Goal: Information Seeking & Learning: Learn about a topic

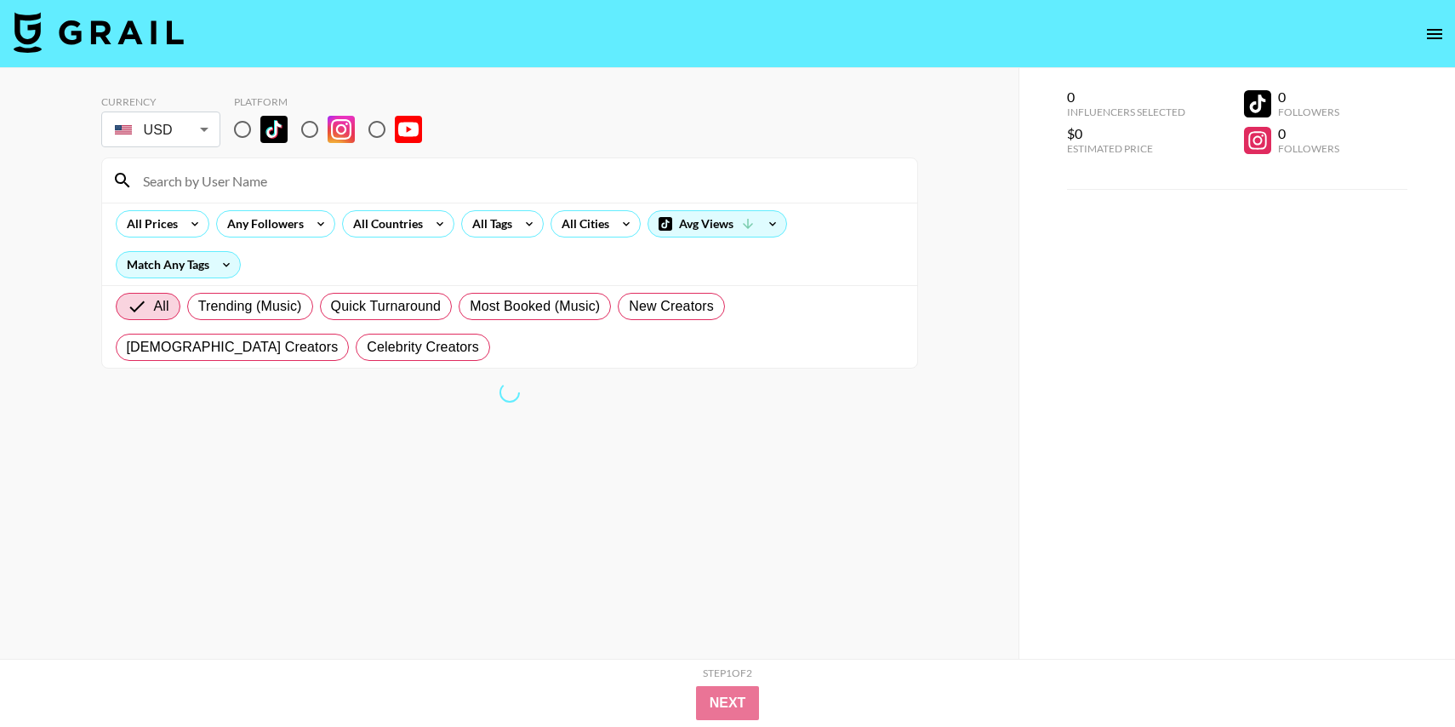
click at [189, 136] on body "Currency USD USD ​ Platform All Prices Any Followers All Countries All Tags All…" at bounding box center [727, 397] width 1455 height 795
click at [216, 70] on div "Currency USD USD ​ Platform All Prices Any Followers All Countries All Tags All…" at bounding box center [509, 397] width 1019 height 659
click at [430, 224] on icon at bounding box center [439, 224] width 27 height 26
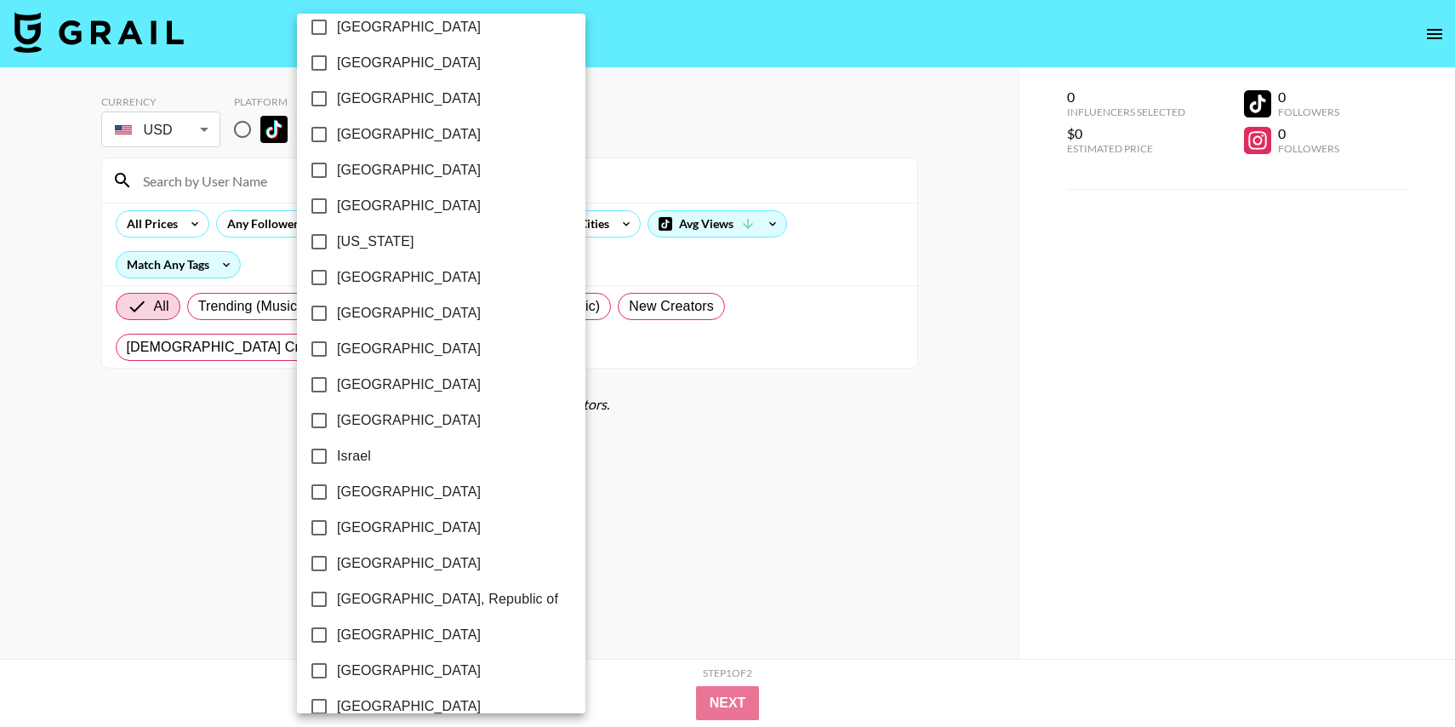
scroll to position [1258, 0]
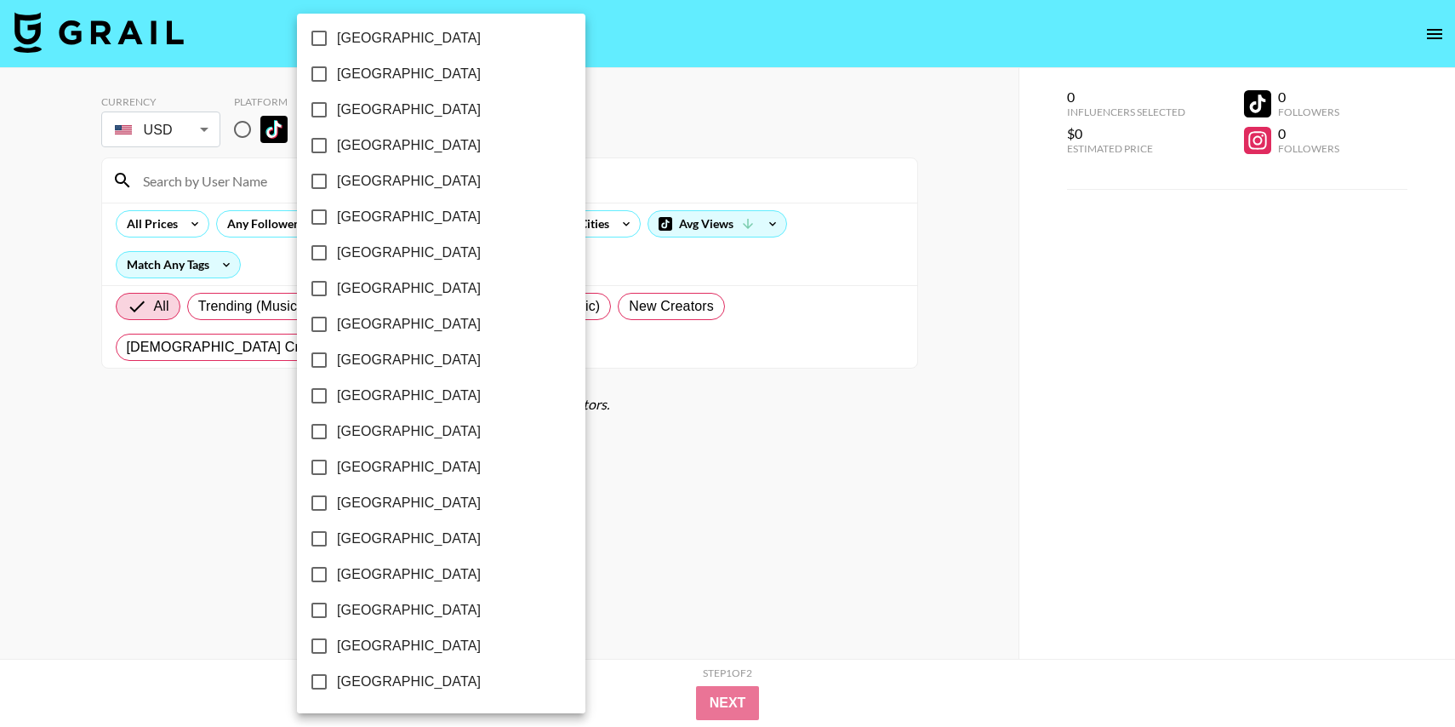
click at [388, 606] on span "[GEOGRAPHIC_DATA]" at bounding box center [409, 610] width 144 height 20
click at [337, 606] on input "[GEOGRAPHIC_DATA]" at bounding box center [319, 610] width 36 height 36
checkbox input "true"
click at [648, 435] on div at bounding box center [727, 363] width 1455 height 727
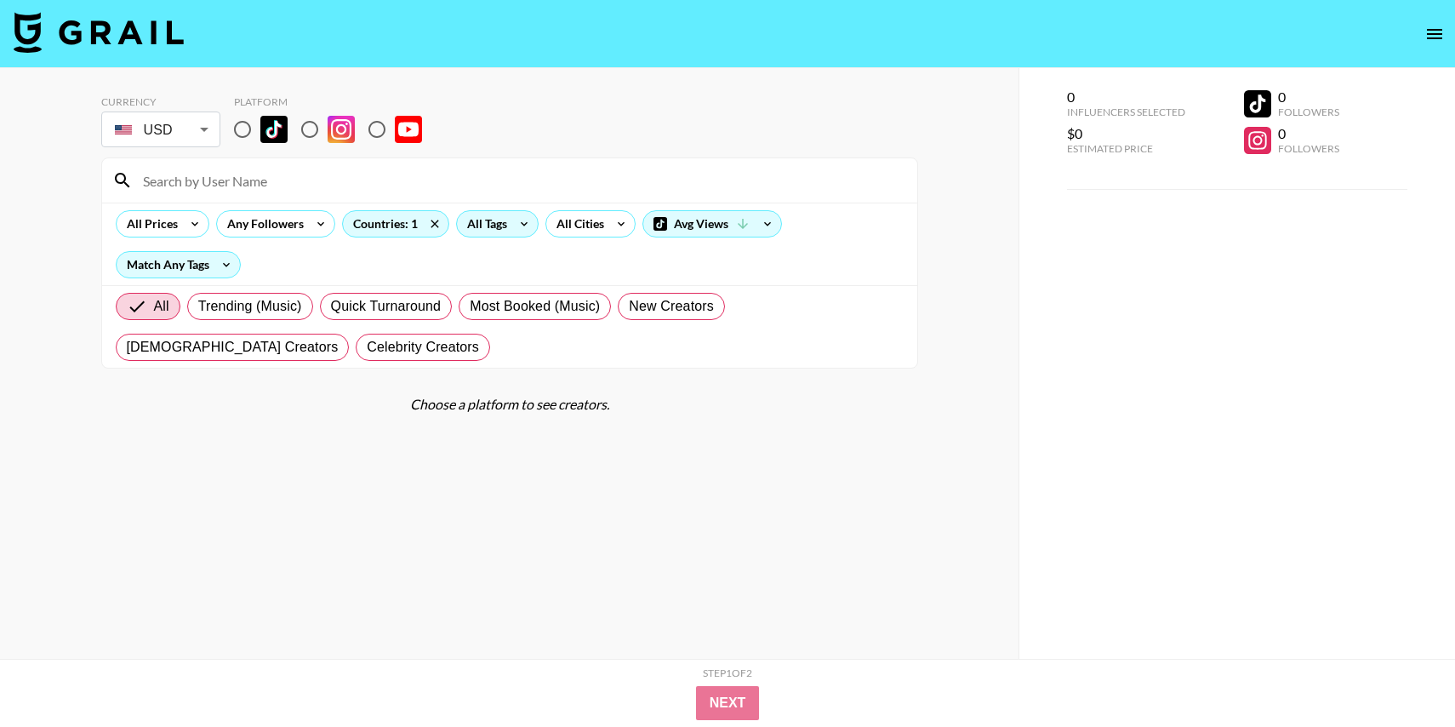
click at [495, 229] on div "All Tags" at bounding box center [484, 224] width 54 height 26
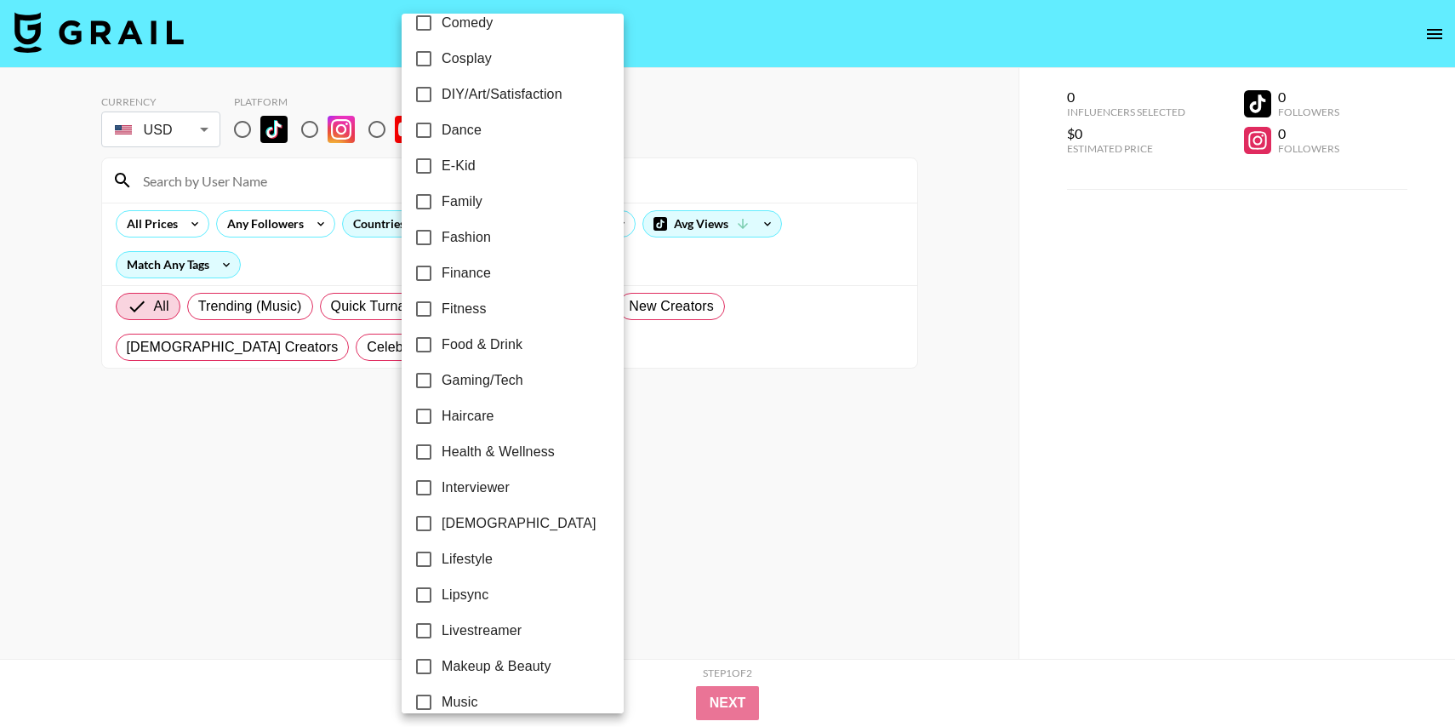
scroll to position [0, 0]
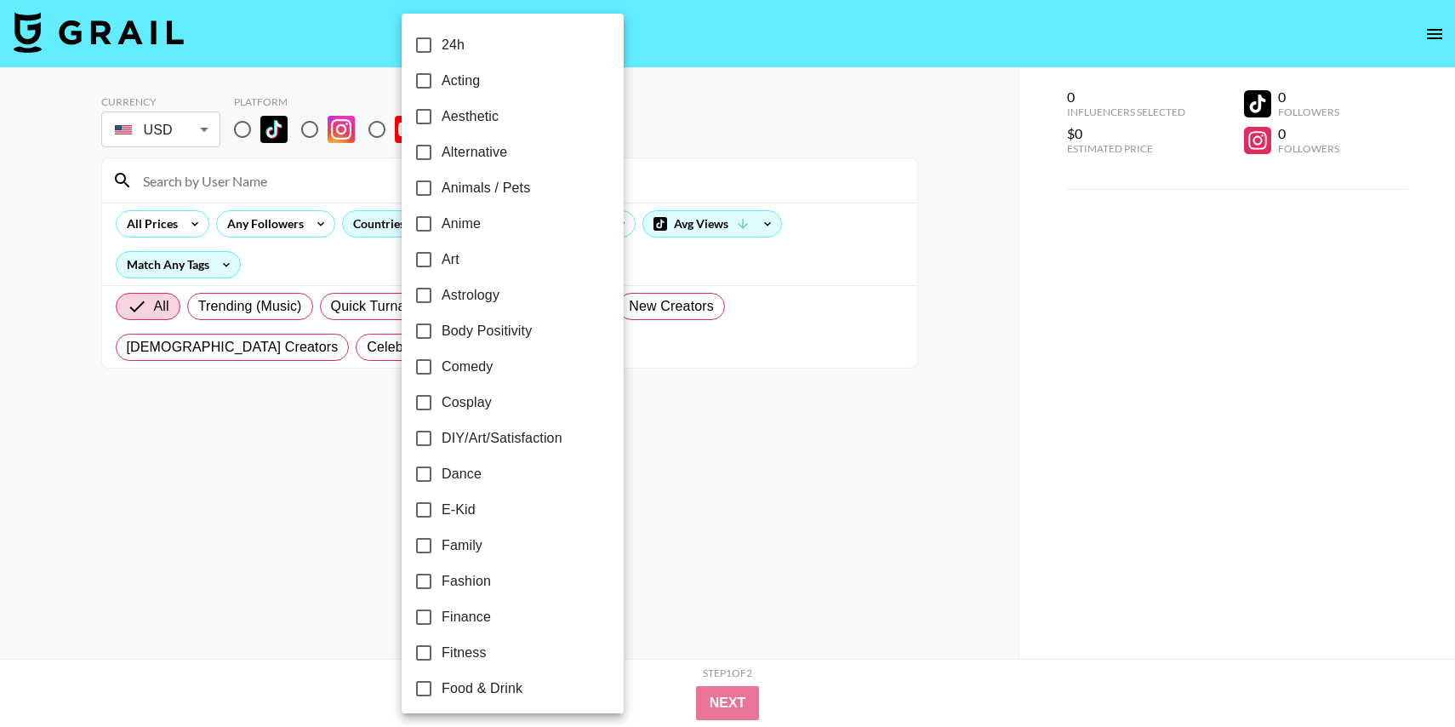
click at [469, 151] on span "Alternative" at bounding box center [475, 152] width 66 height 20
click at [442, 151] on input "Alternative" at bounding box center [424, 152] width 36 height 36
checkbox input "true"
click at [723, 124] on div at bounding box center [727, 363] width 1455 height 727
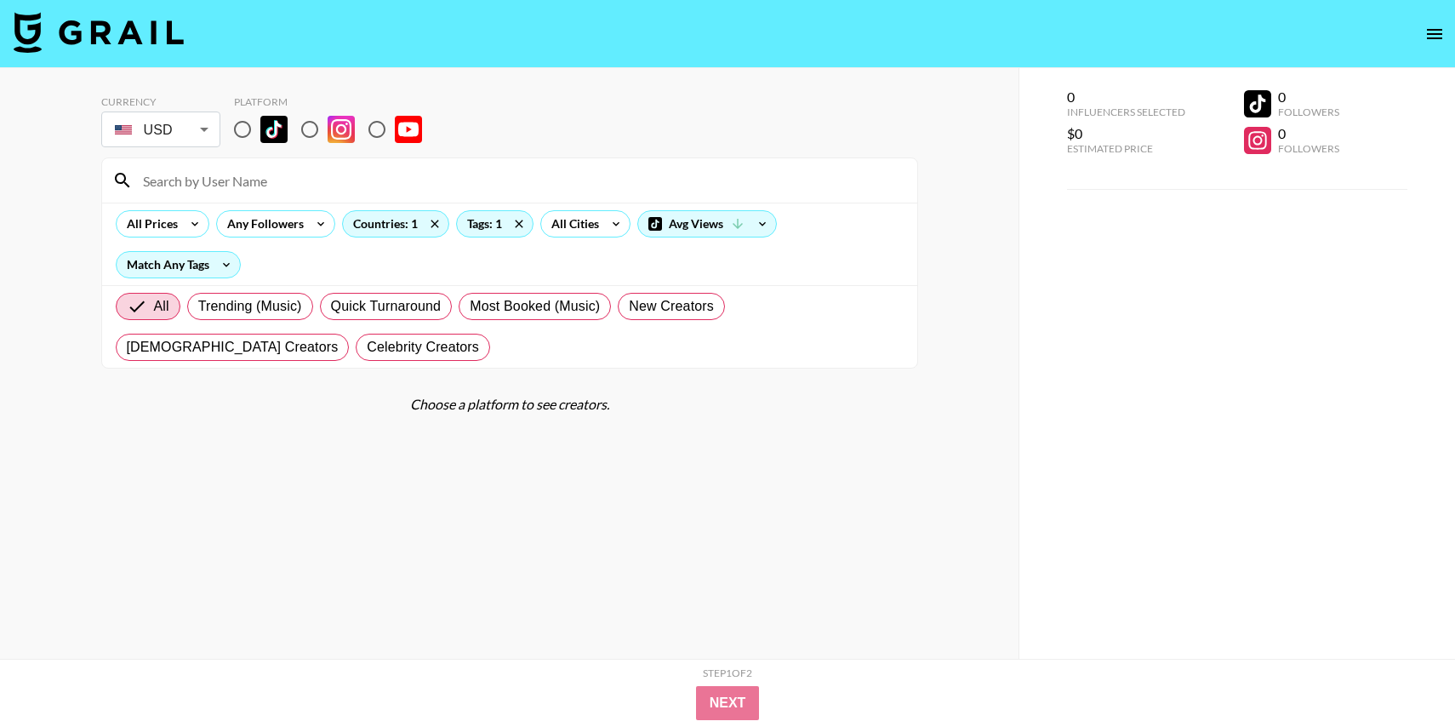
click at [422, 186] on input at bounding box center [520, 180] width 775 height 27
click at [239, 130] on input "radio" at bounding box center [243, 130] width 36 height 36
radio input "true"
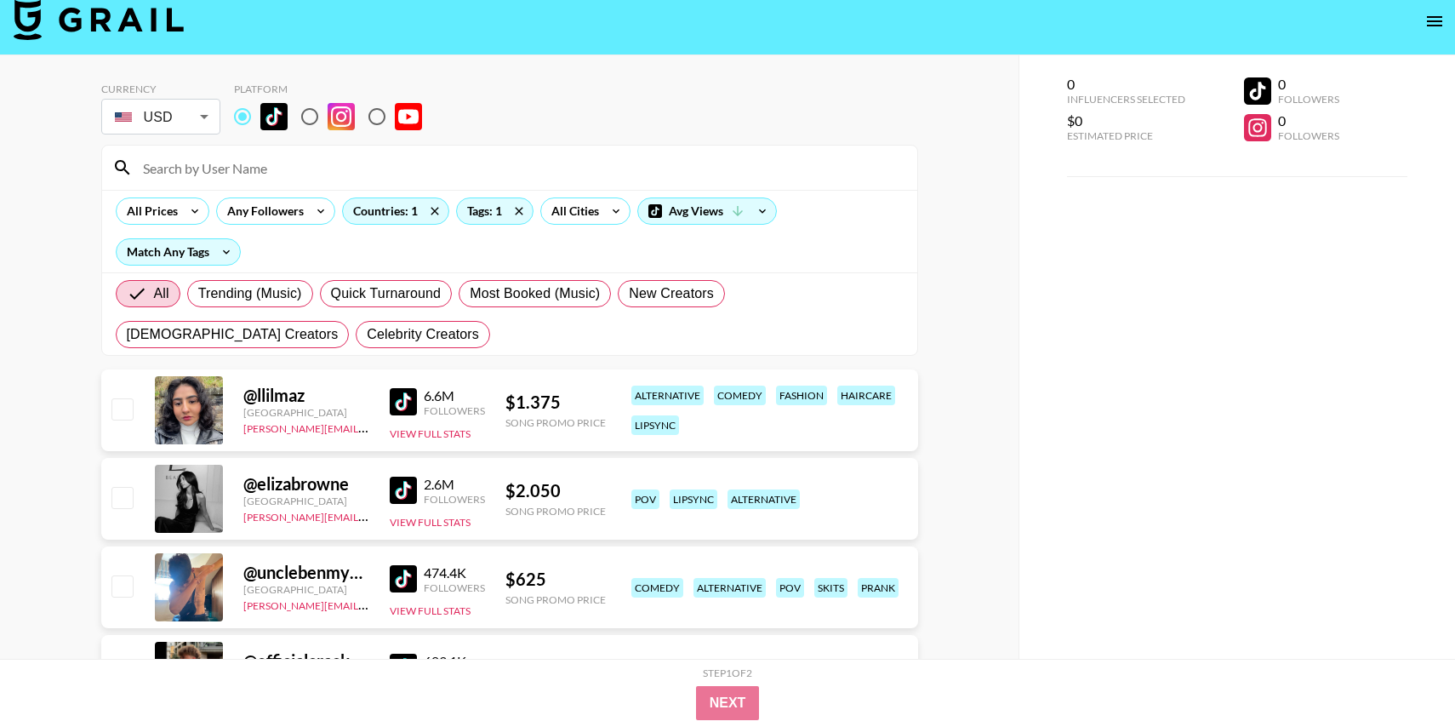
scroll to position [18, 0]
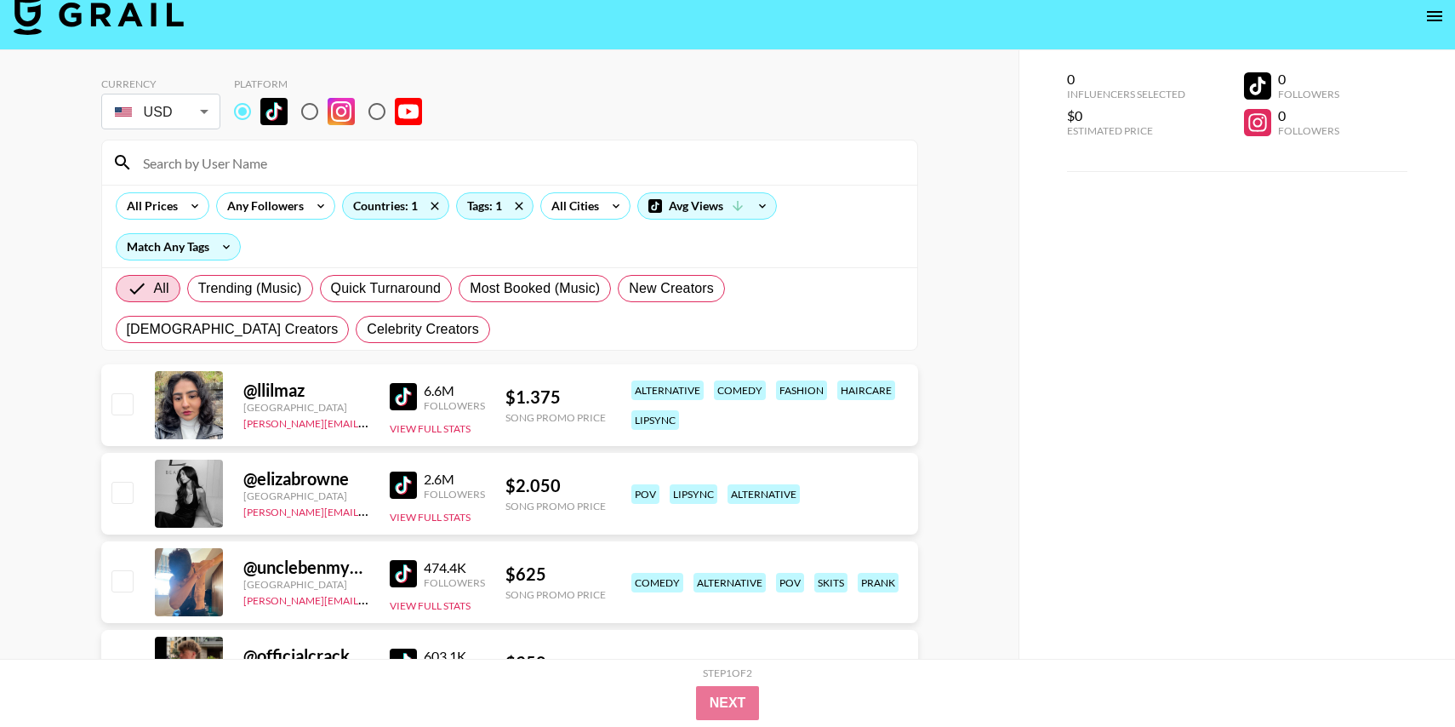
click at [414, 393] on img at bounding box center [403, 396] width 27 height 27
click at [406, 389] on img at bounding box center [403, 396] width 27 height 27
click at [406, 484] on img at bounding box center [403, 485] width 27 height 27
click at [404, 577] on img at bounding box center [403, 573] width 27 height 27
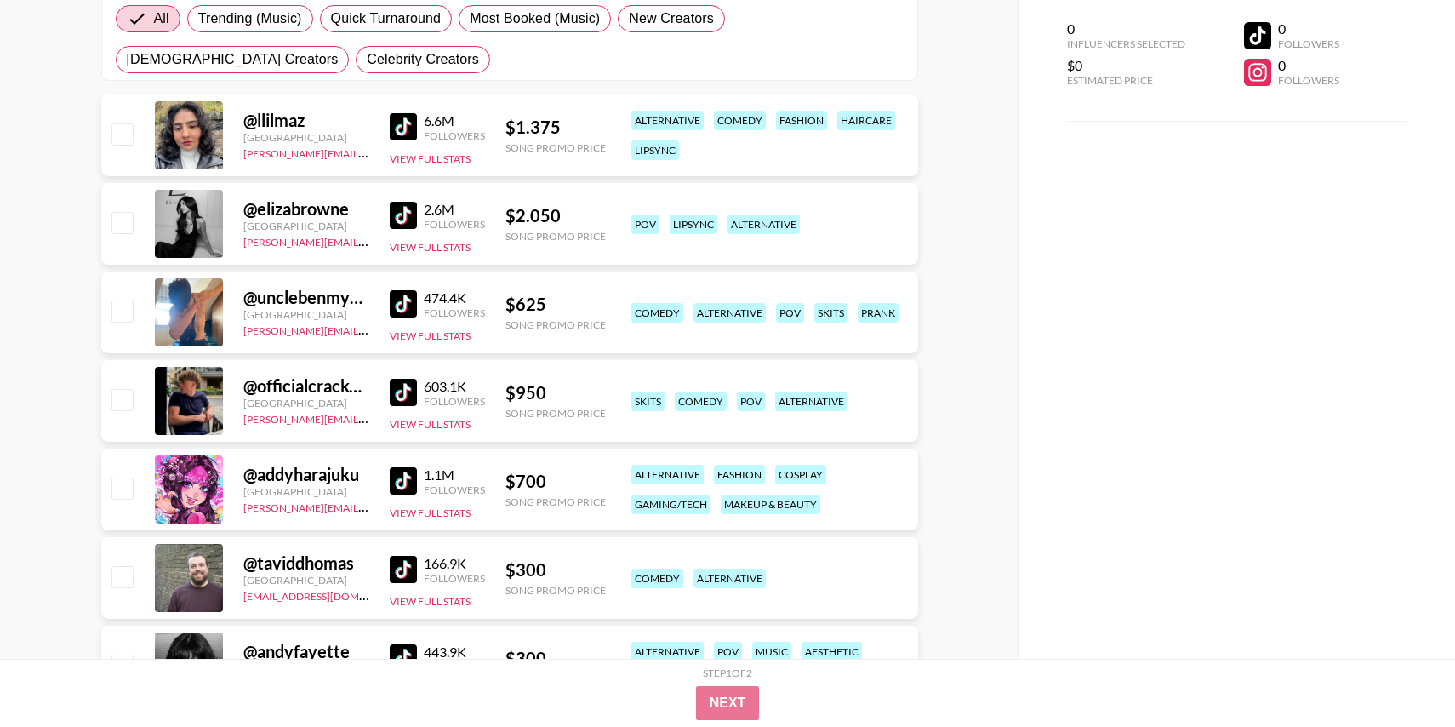
click at [406, 380] on img at bounding box center [403, 392] width 27 height 27
click at [401, 493] on img at bounding box center [403, 480] width 27 height 27
click at [401, 576] on img at bounding box center [403, 569] width 27 height 27
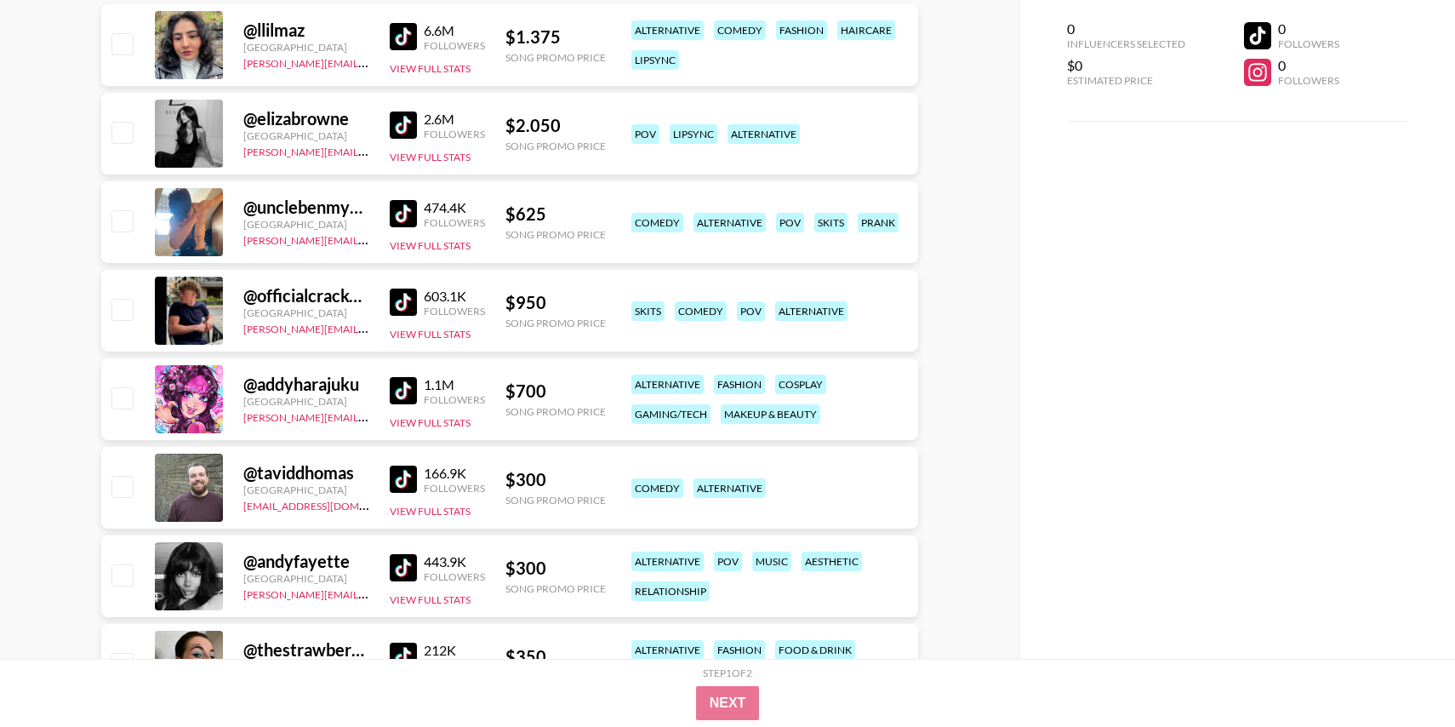
scroll to position [450, 0]
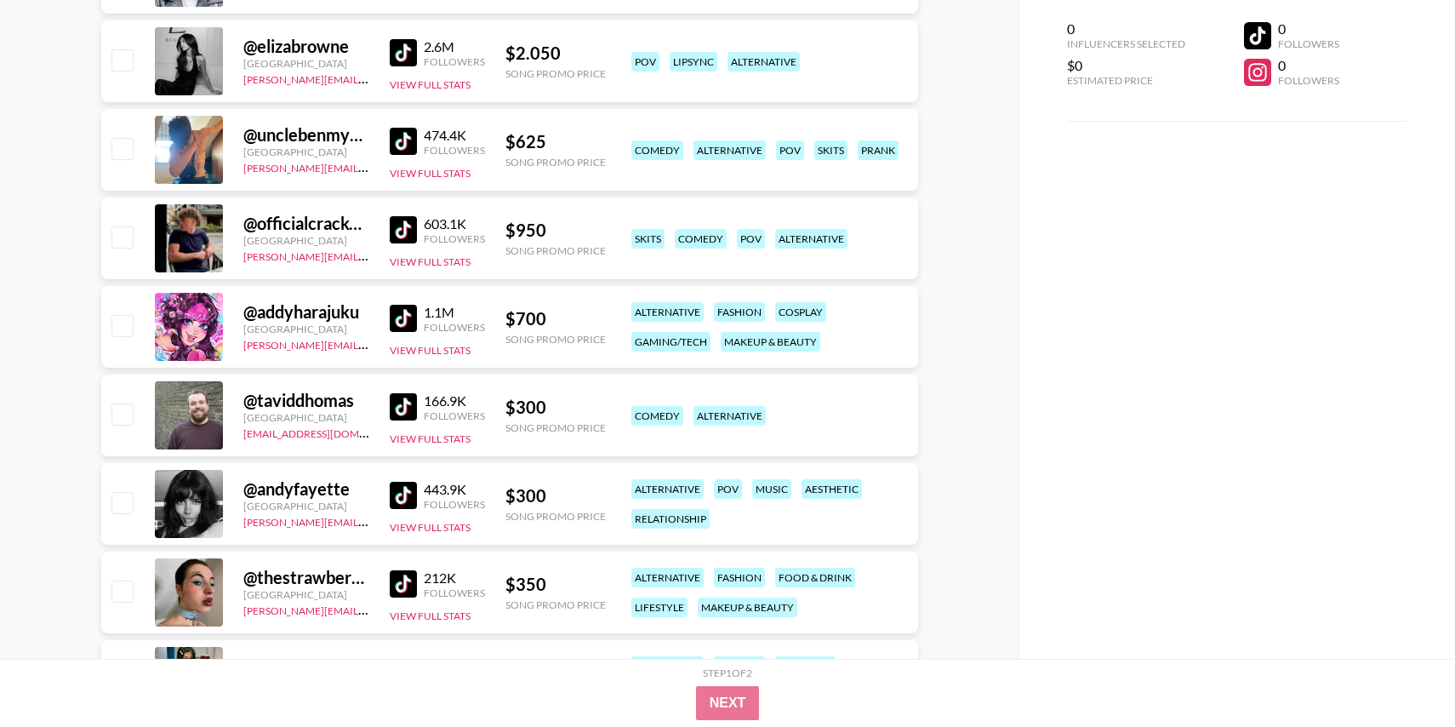
click at [403, 502] on img at bounding box center [403, 495] width 27 height 27
click at [403, 586] on img at bounding box center [403, 583] width 27 height 27
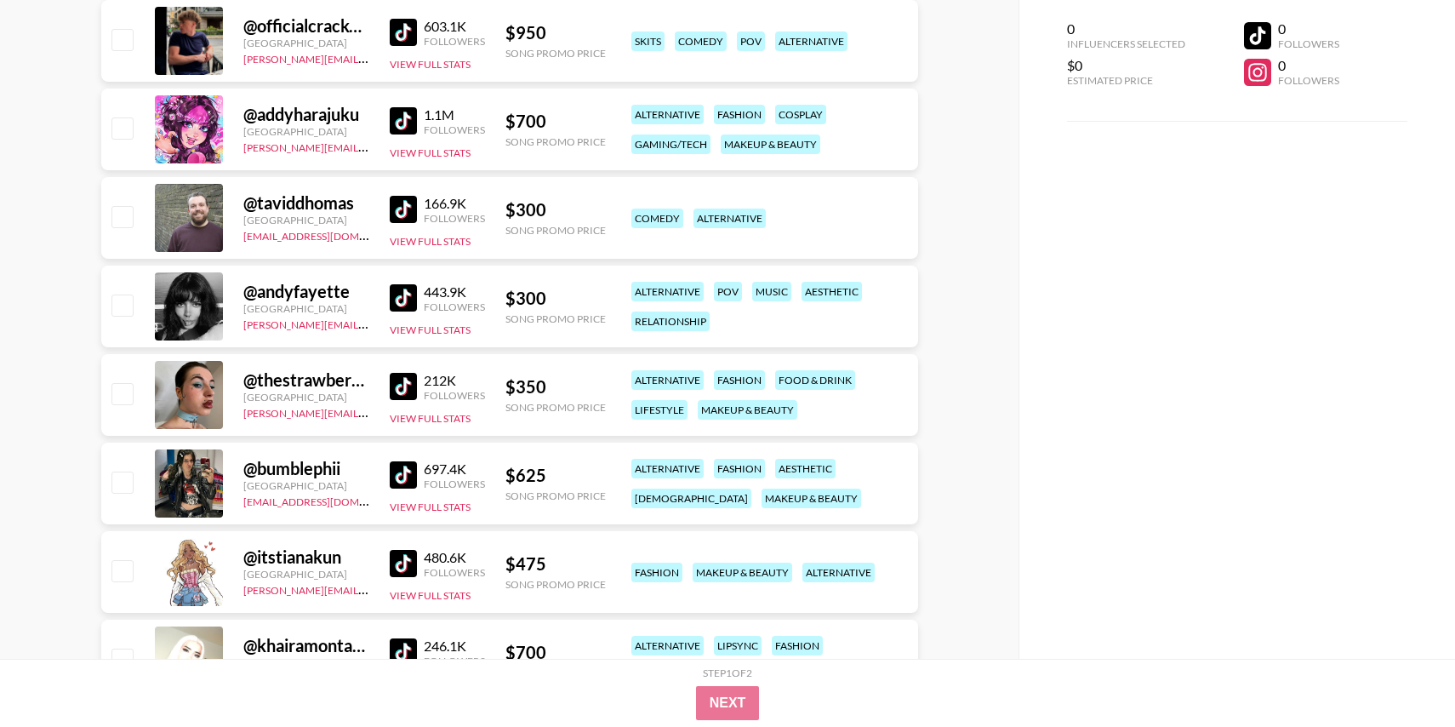
scroll to position [672, 0]
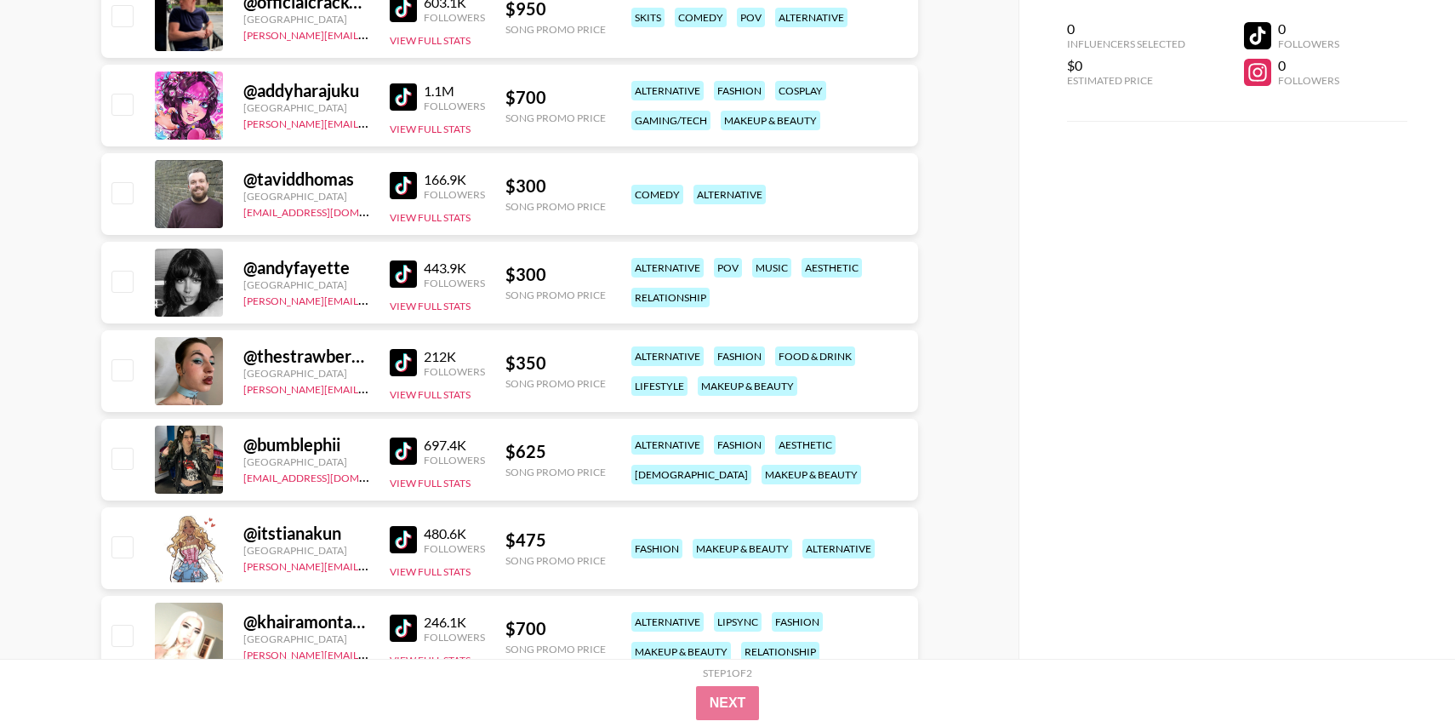
click at [398, 443] on img at bounding box center [403, 450] width 27 height 27
click at [398, 541] on img at bounding box center [403, 539] width 27 height 27
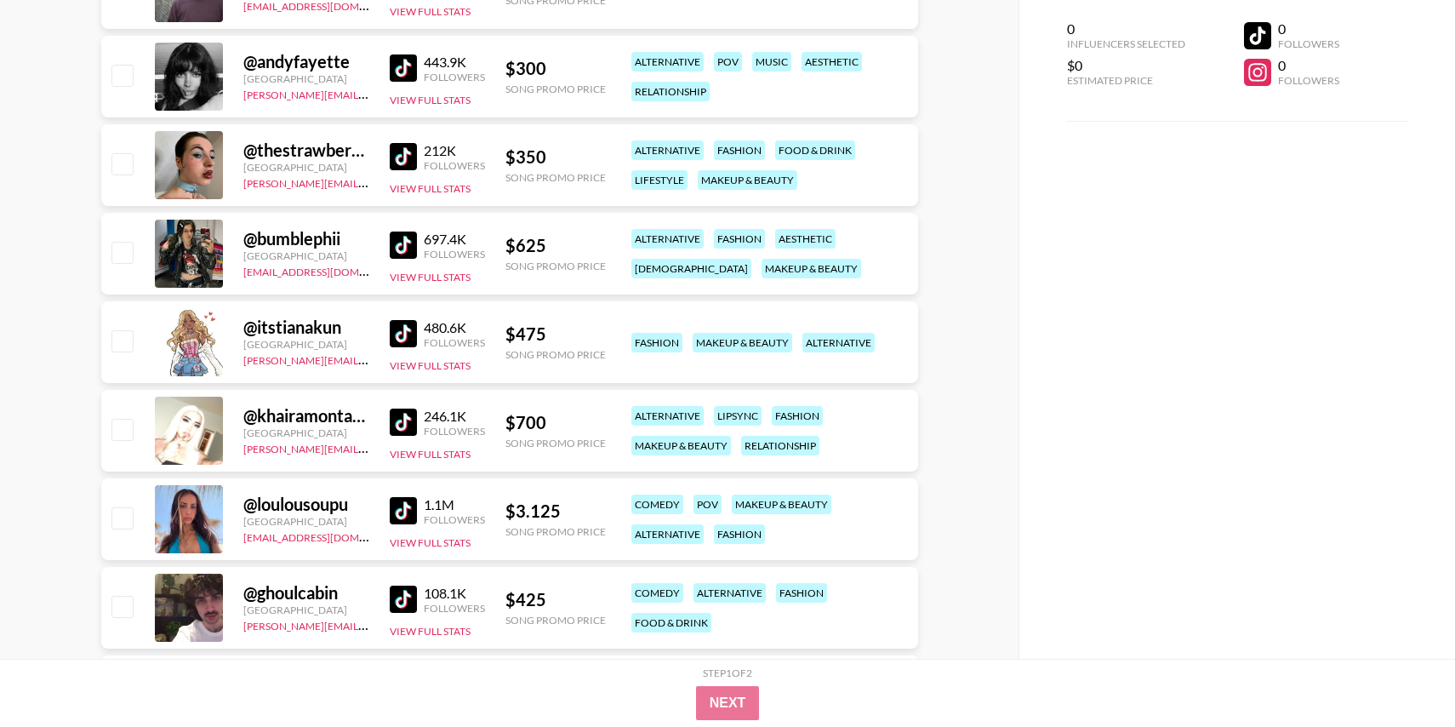
click at [403, 422] on img at bounding box center [403, 422] width 27 height 27
click at [403, 501] on img at bounding box center [403, 510] width 27 height 27
click at [404, 603] on img at bounding box center [403, 599] width 27 height 27
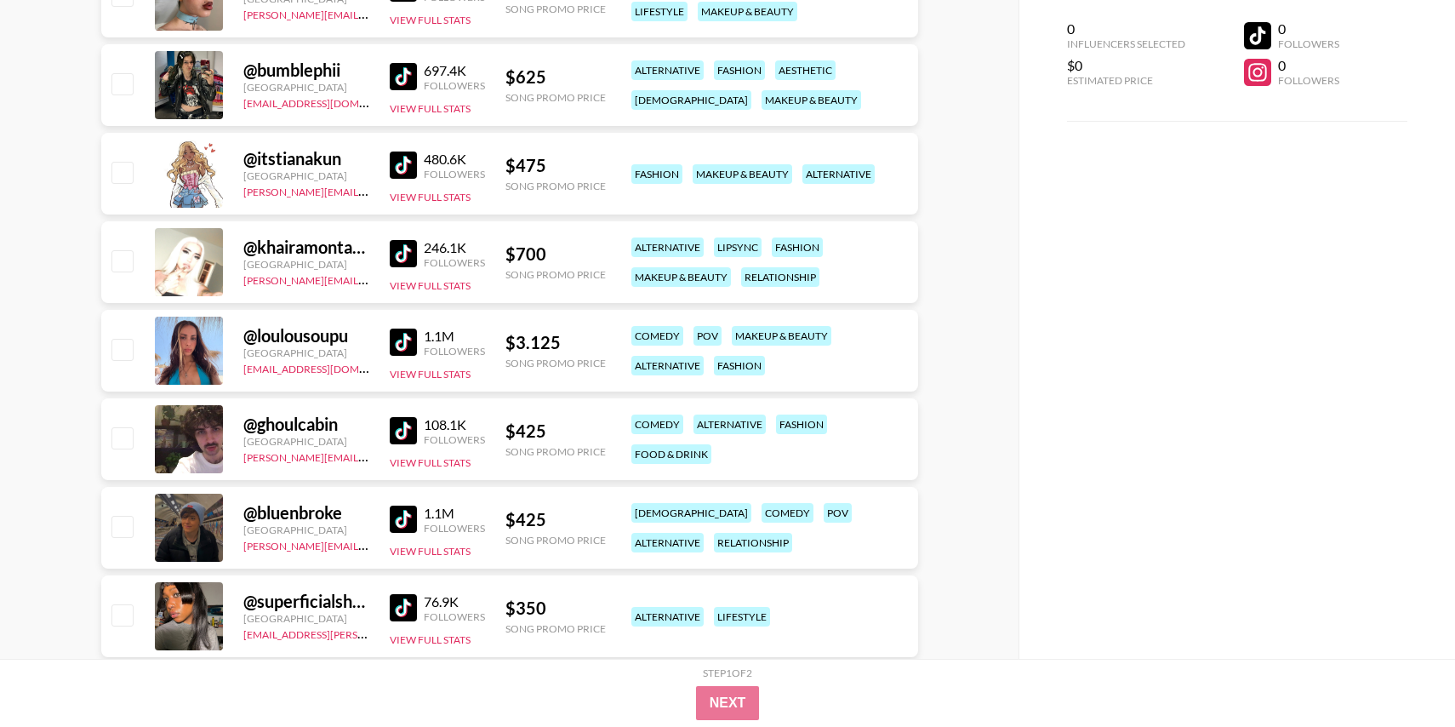
scroll to position [1095, 0]
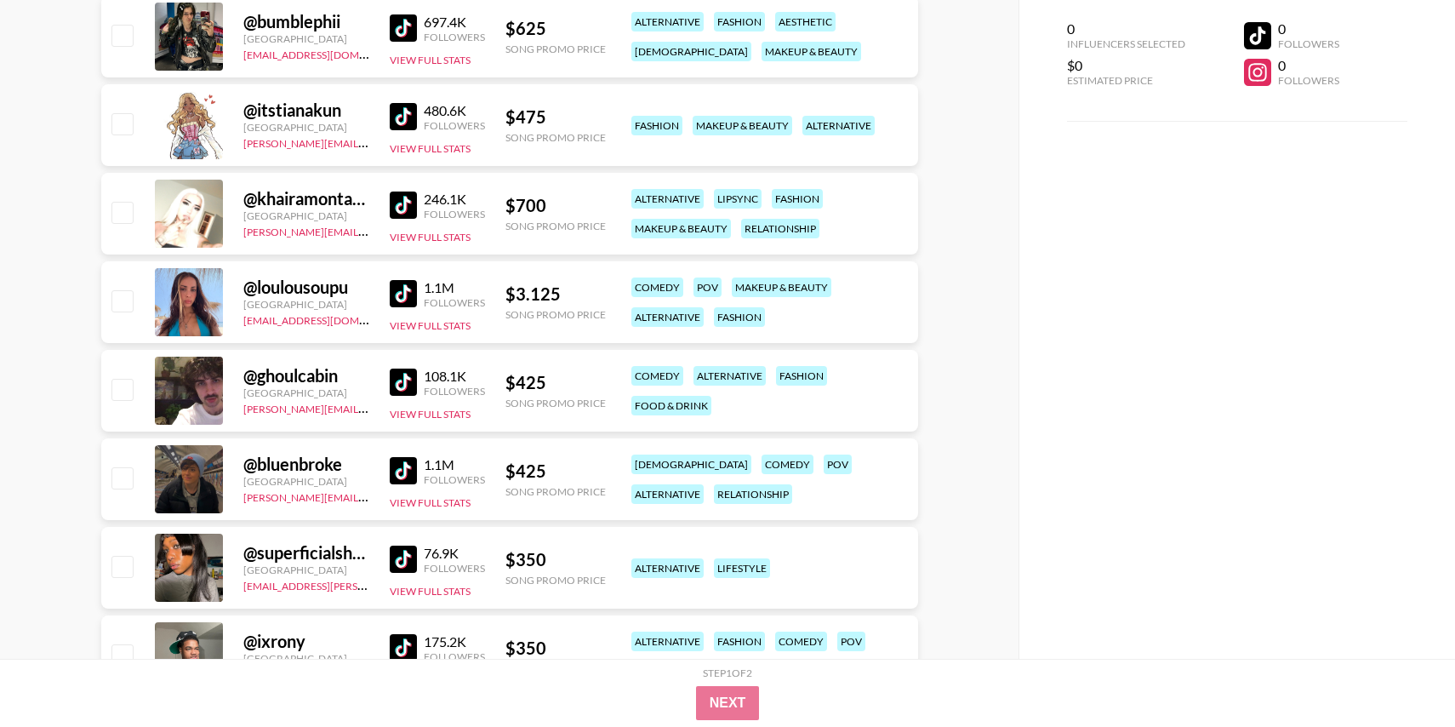
click at [397, 474] on img at bounding box center [403, 470] width 27 height 27
click at [397, 563] on img at bounding box center [403, 559] width 27 height 27
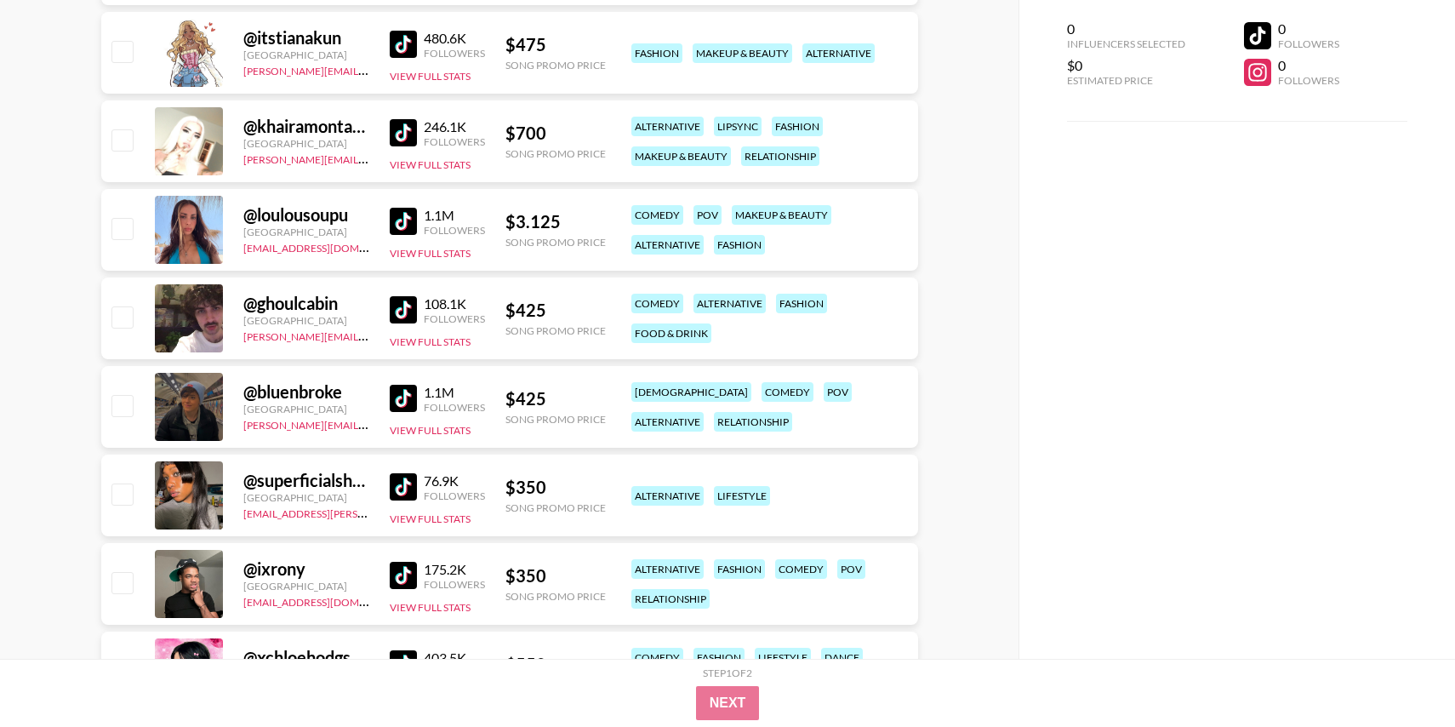
scroll to position [1232, 0]
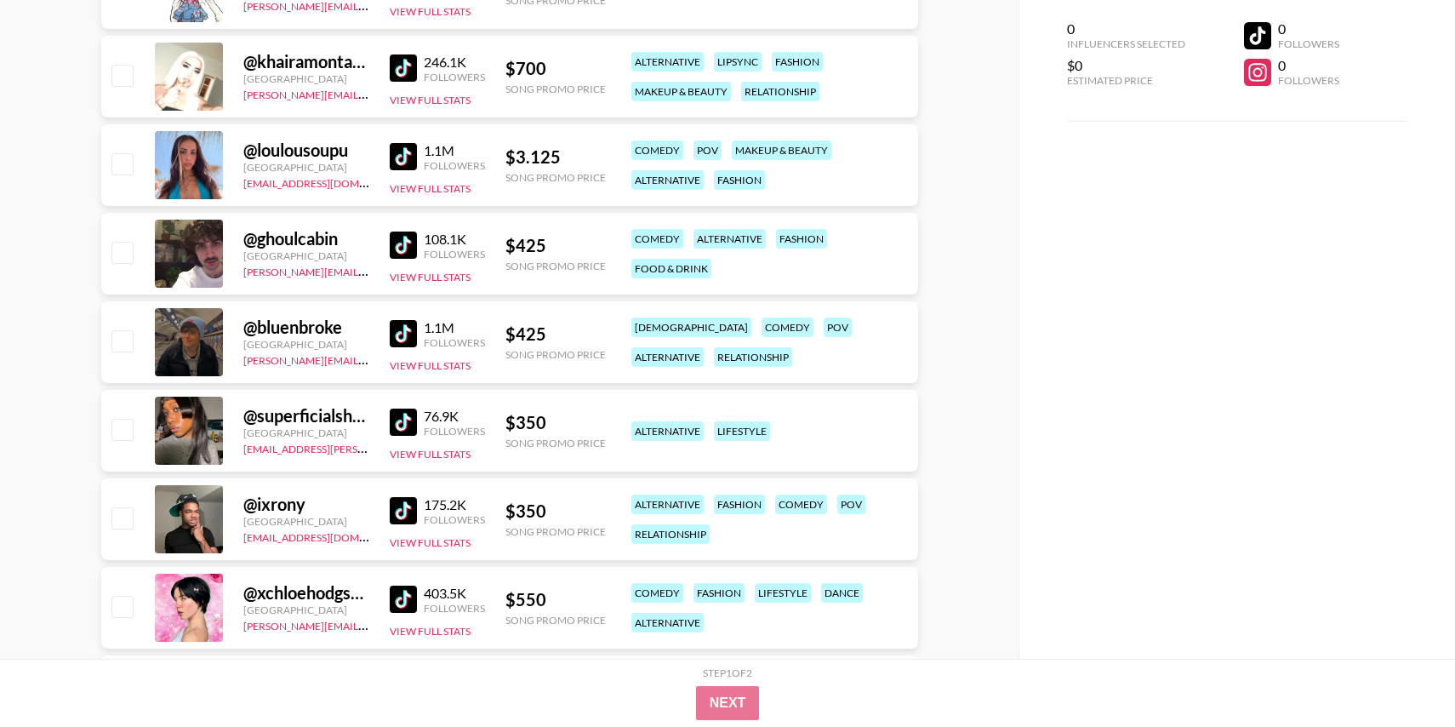
click at [411, 502] on img at bounding box center [403, 510] width 27 height 27
click at [410, 599] on img at bounding box center [403, 599] width 27 height 27
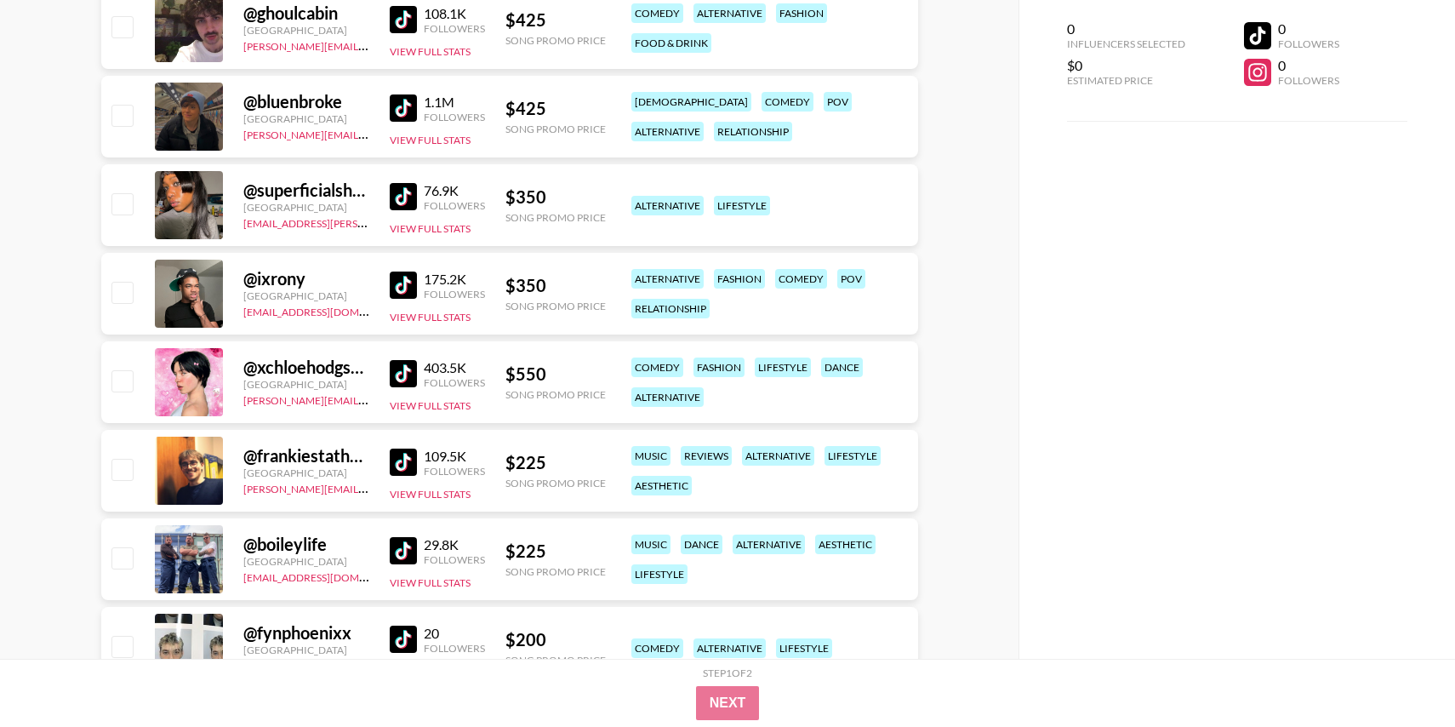
scroll to position [1535, 0]
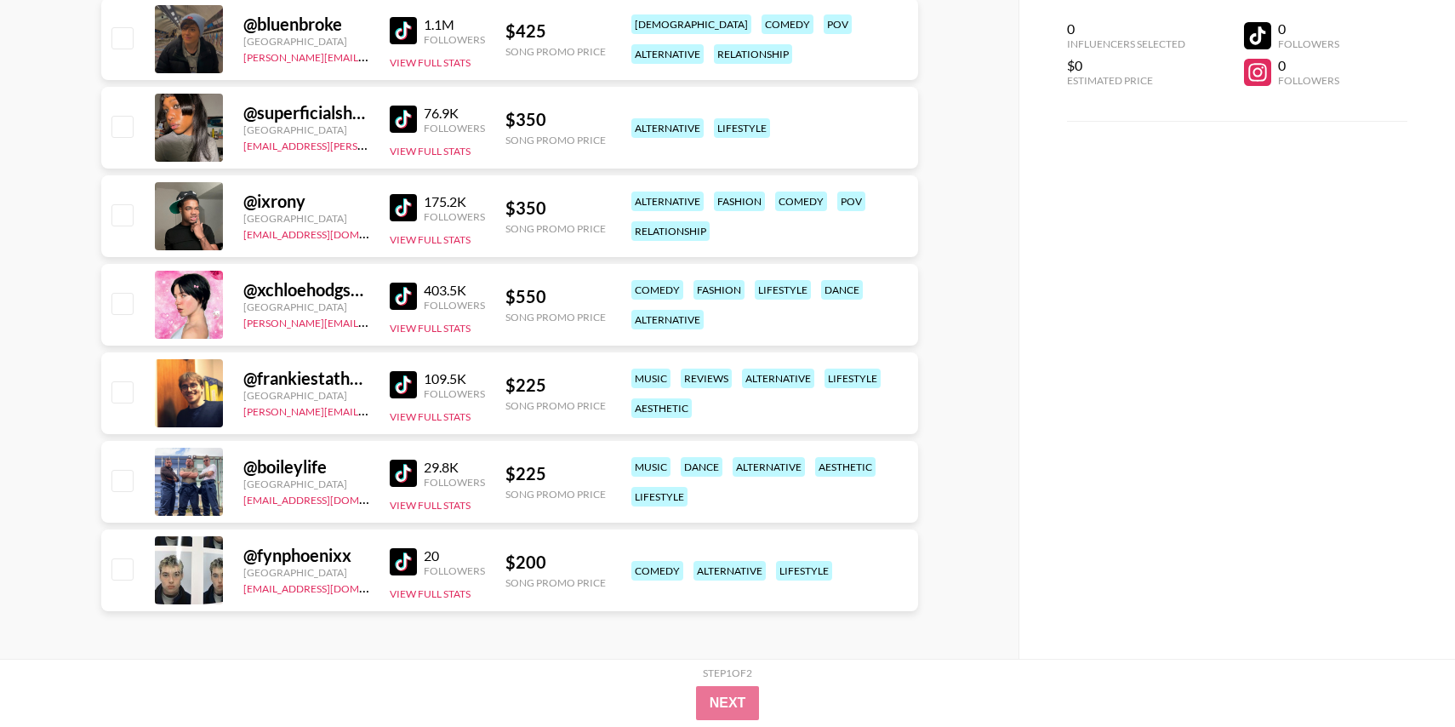
click at [396, 571] on img at bounding box center [403, 561] width 27 height 27
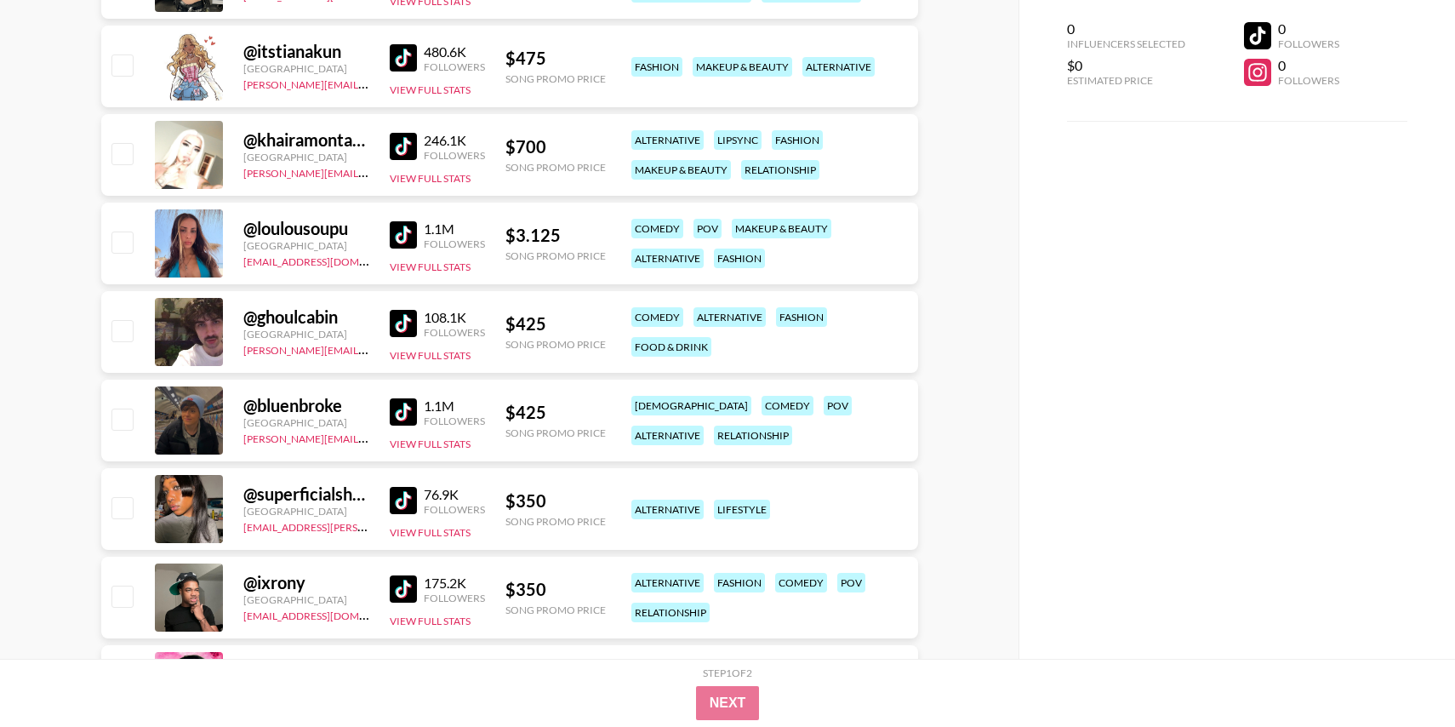
scroll to position [0, 0]
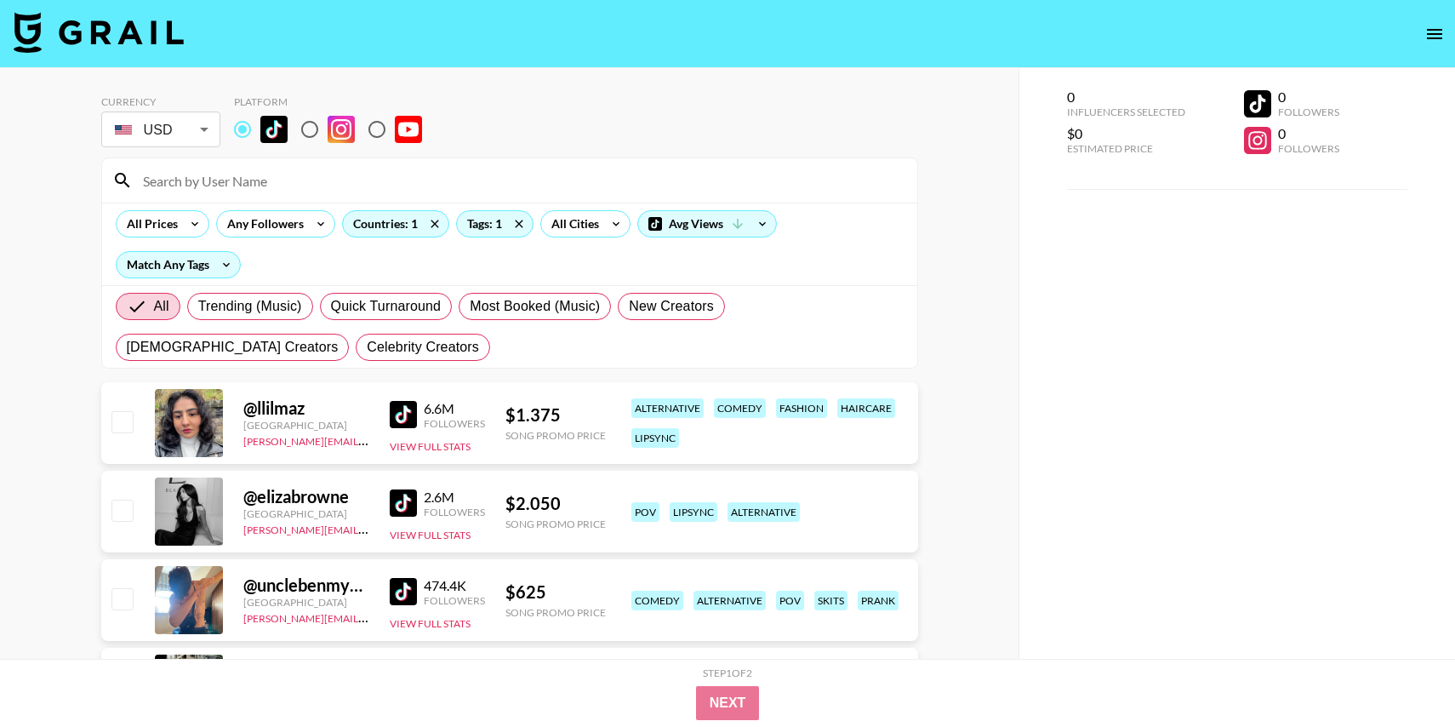
click at [257, 178] on input at bounding box center [520, 180] width 775 height 27
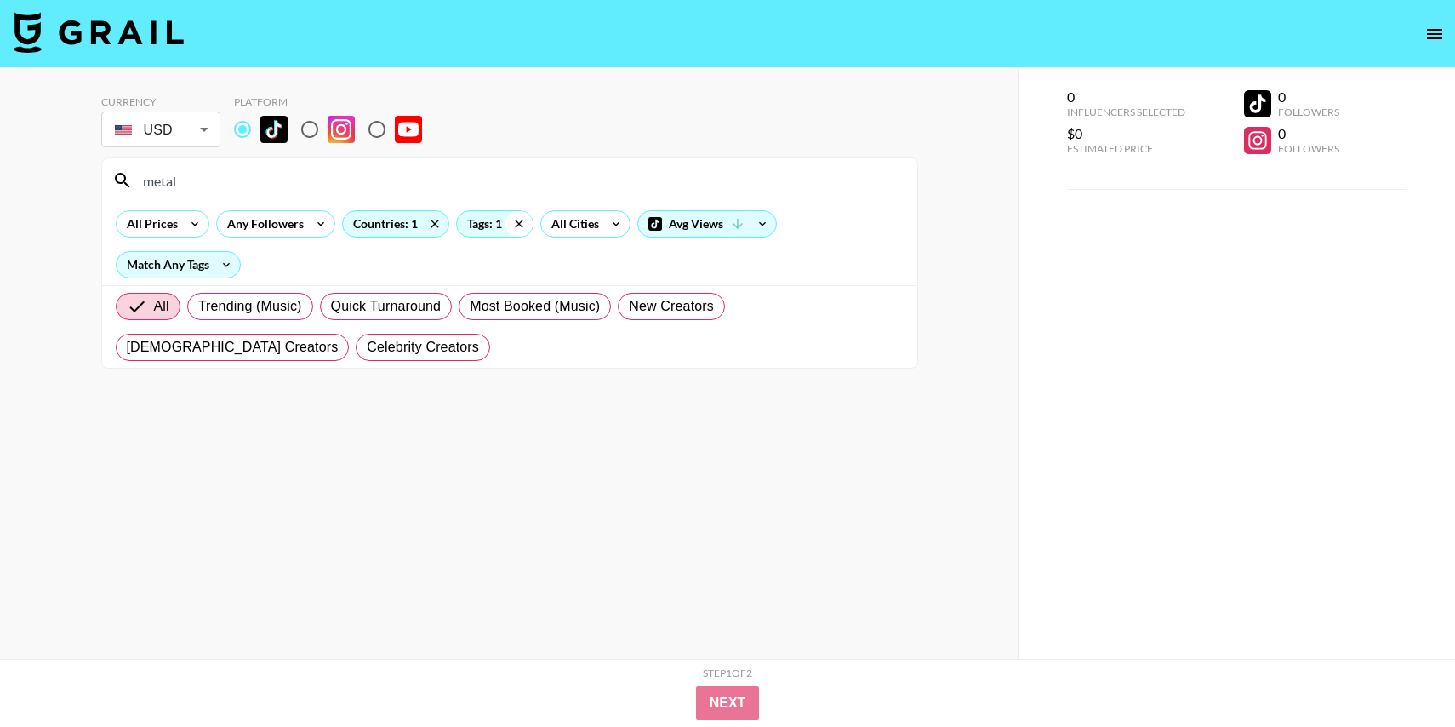
type input "metal"
click at [520, 227] on icon at bounding box center [519, 224] width 8 height 8
